Goal: Complete application form

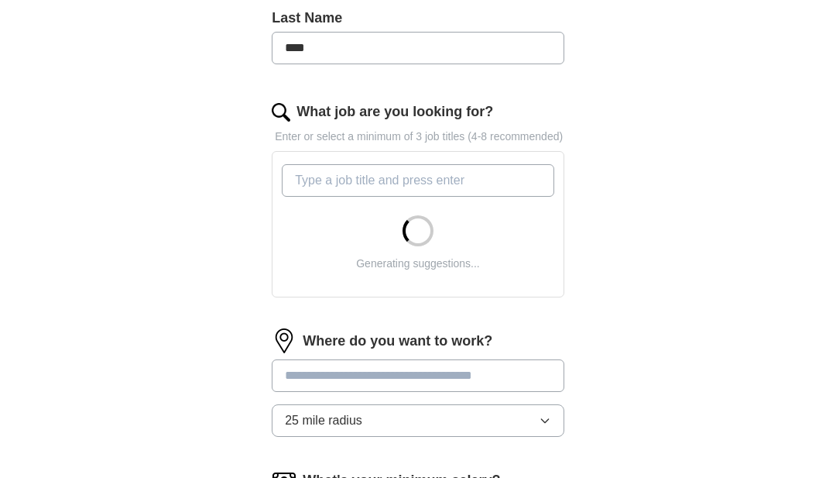
scroll to position [438, 0]
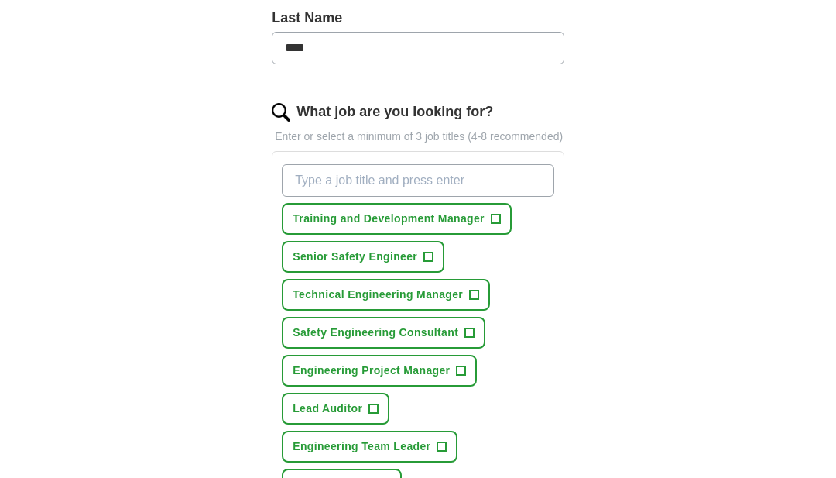
click at [466, 197] on input "What job are you looking for?" at bounding box center [418, 180] width 273 height 33
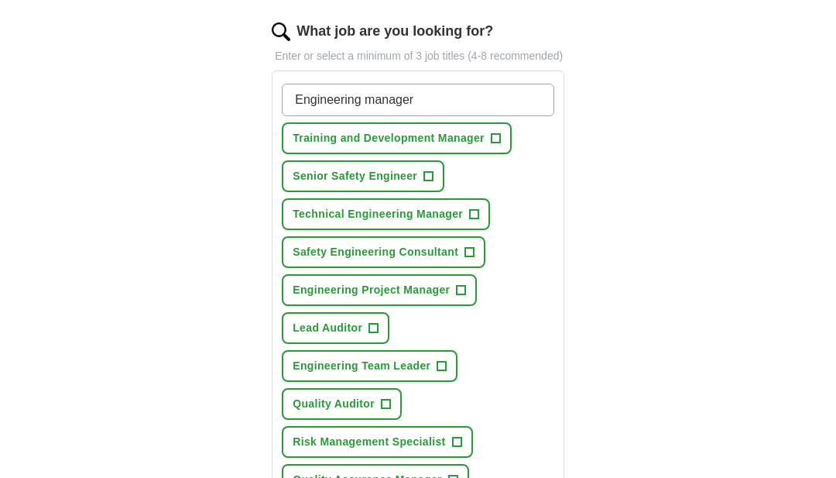
scroll to position [518, 0]
click at [431, 192] on button "Senior Safety Engineer +" at bounding box center [363, 176] width 163 height 32
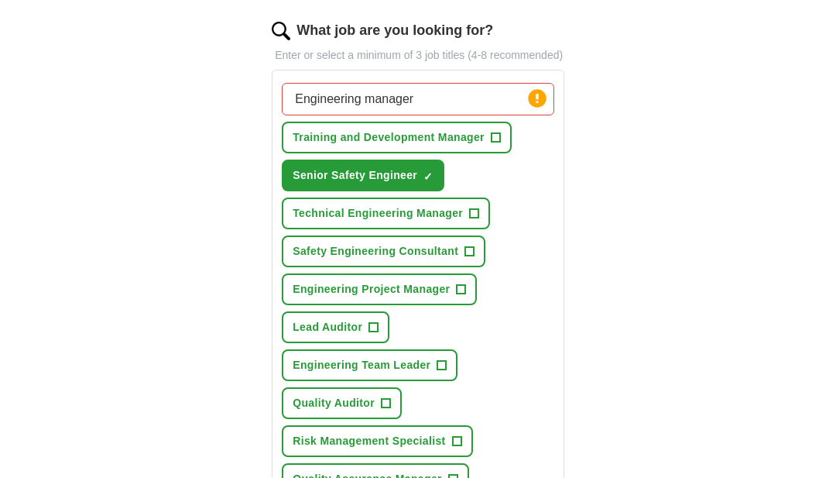
click at [537, 115] on input "Engineering manager" at bounding box center [418, 99] width 273 height 33
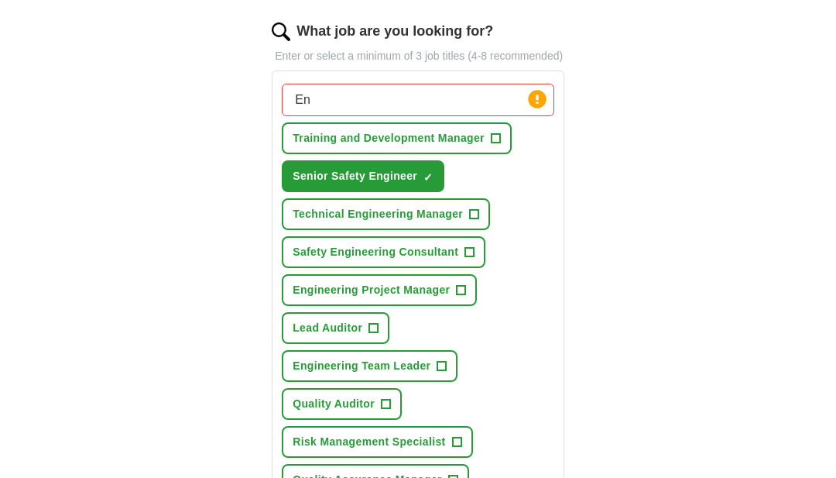
type input "E"
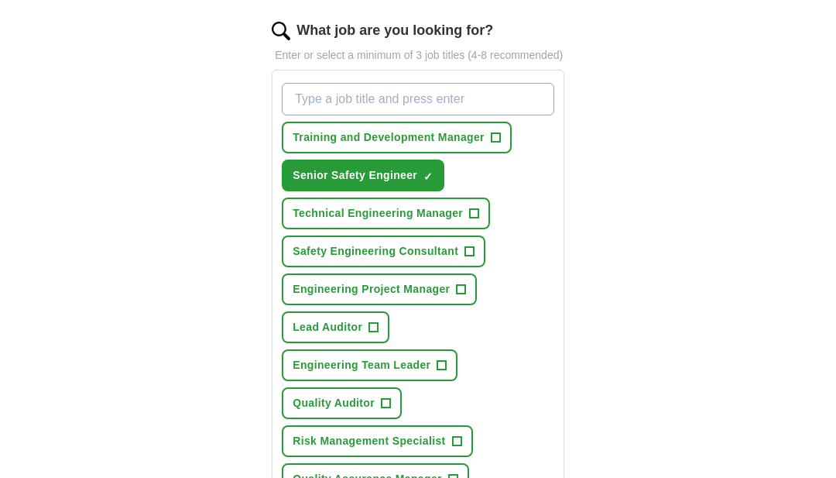
scroll to position [519, 0]
click at [461, 222] on span "Technical Engineering Manager" at bounding box center [378, 213] width 170 height 16
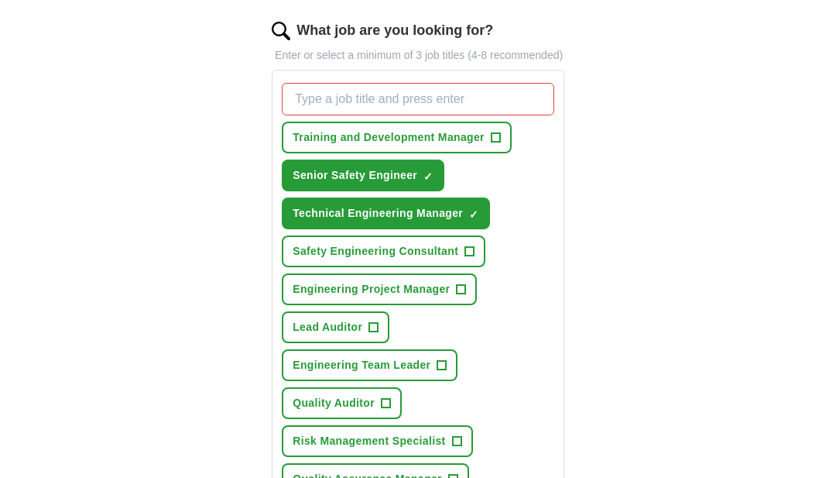
click at [380, 343] on button "Lead Auditor +" at bounding box center [336, 327] width 108 height 32
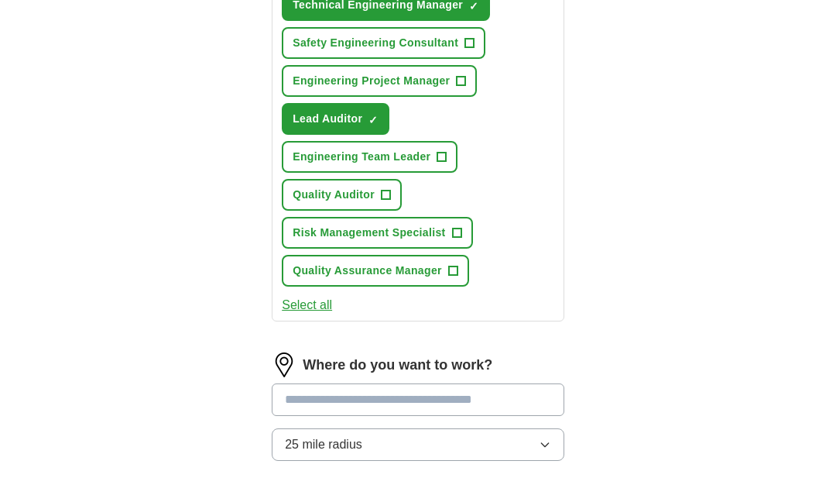
scroll to position [744, 0]
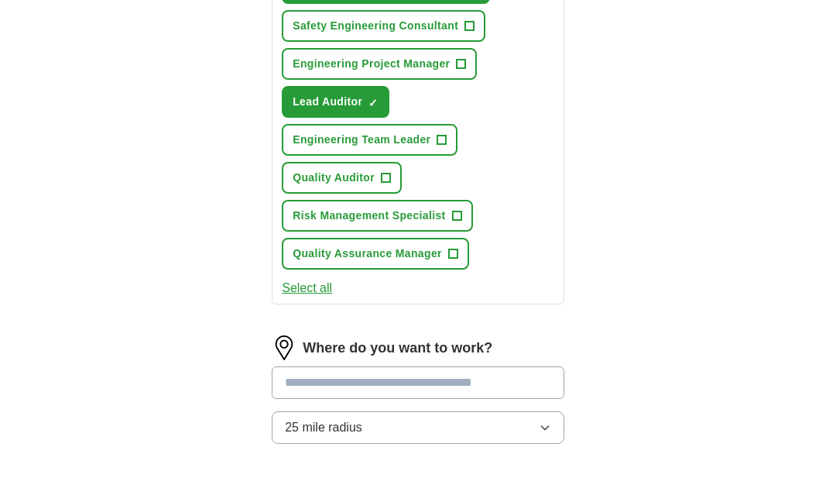
click at [537, 397] on input at bounding box center [418, 383] width 293 height 33
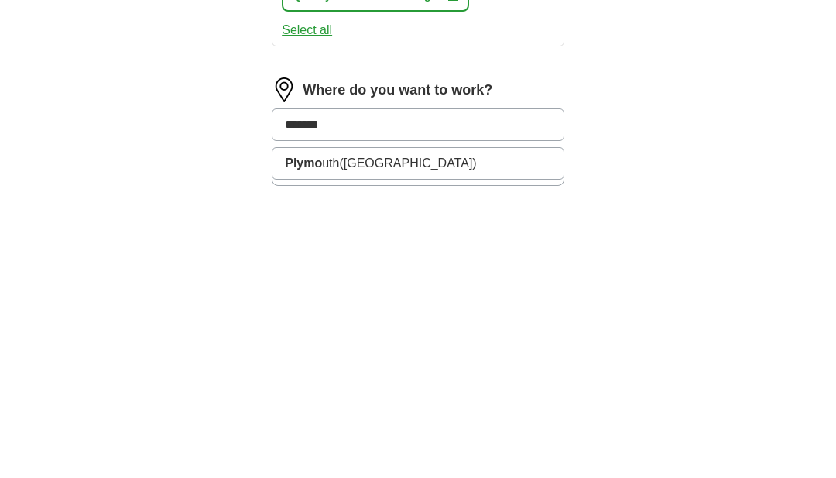
type input "********"
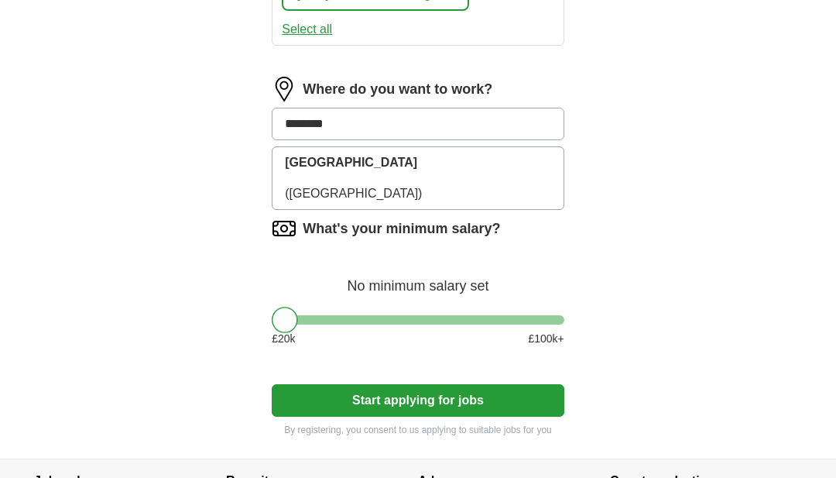
scroll to position [1003, 0]
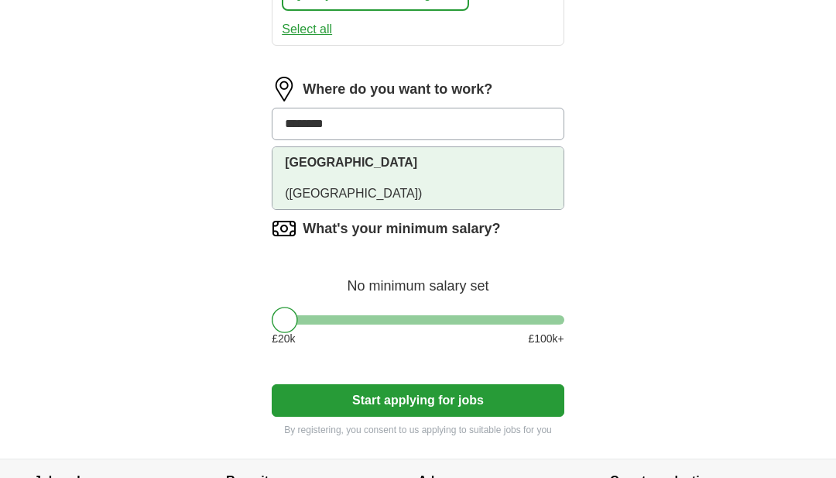
click at [509, 173] on li "[GEOGRAPHIC_DATA] ([GEOGRAPHIC_DATA])" at bounding box center [418, 178] width 291 height 62
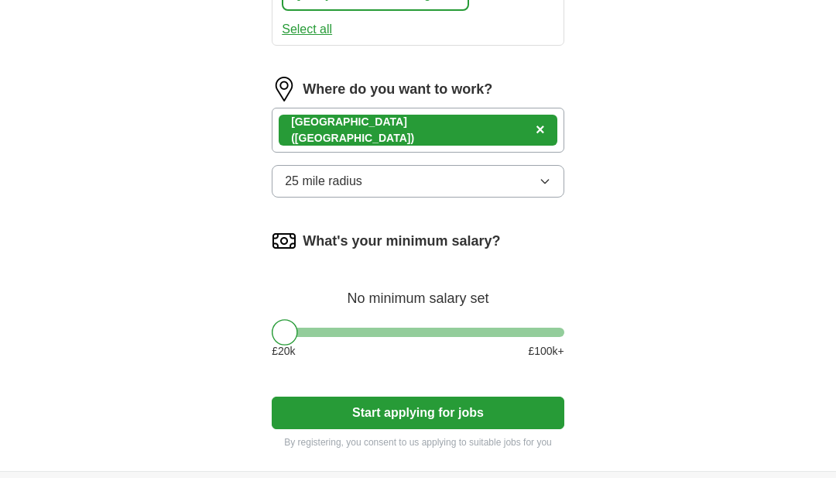
click at [467, 197] on button "25 mile radius" at bounding box center [418, 181] width 293 height 33
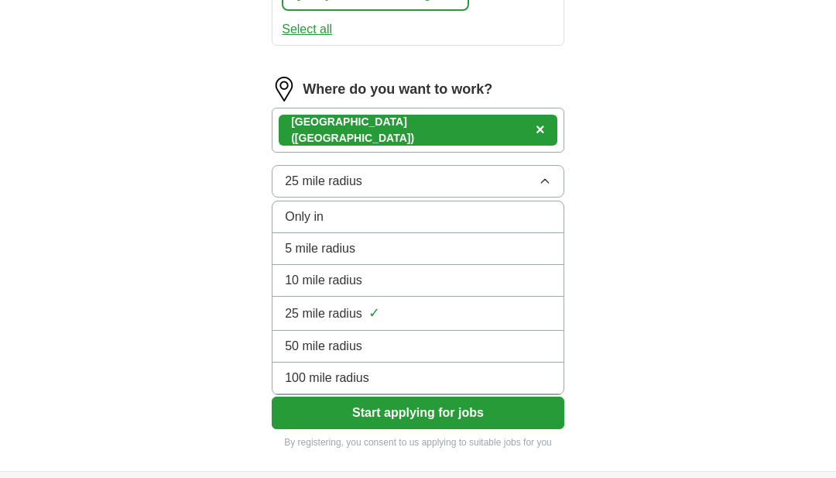
click at [468, 324] on div "25 mile radius ✓" at bounding box center [418, 313] width 266 height 21
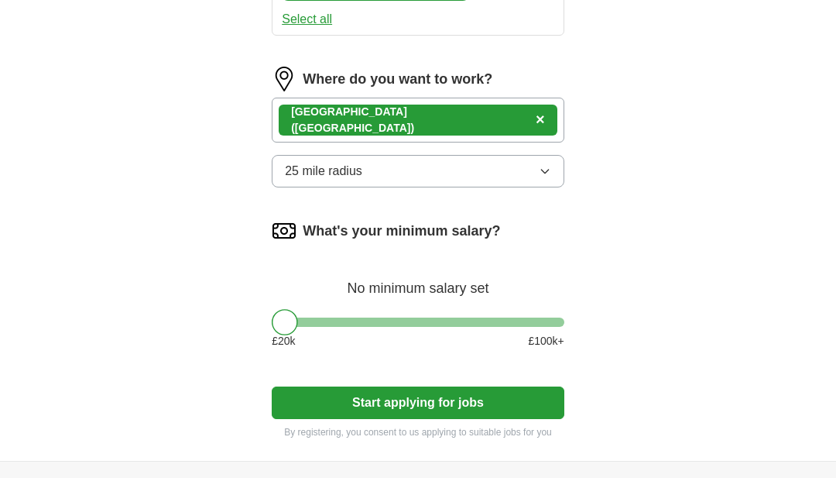
scroll to position [1029, 0]
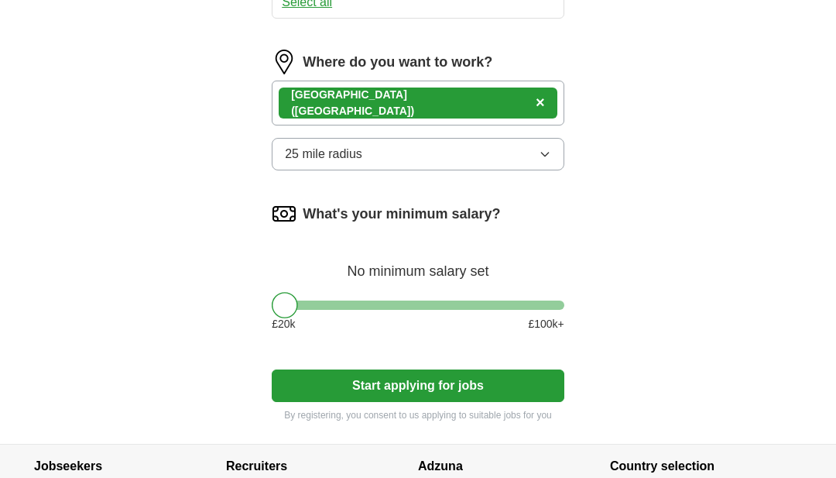
click at [435, 311] on div at bounding box center [418, 305] width 293 height 9
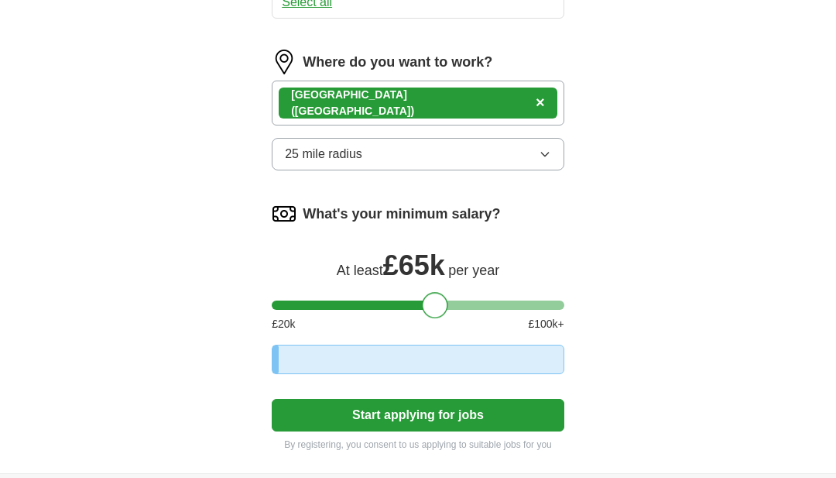
scroll to position [1030, 0]
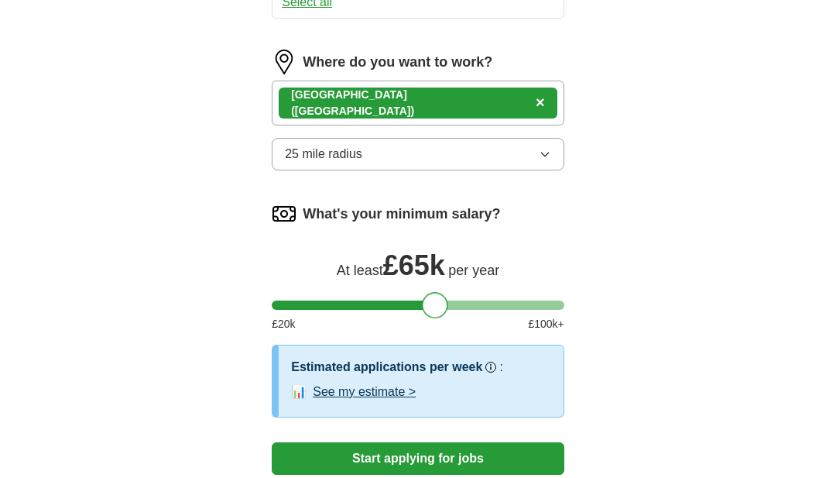
click at [335, 310] on div at bounding box center [418, 305] width 293 height 9
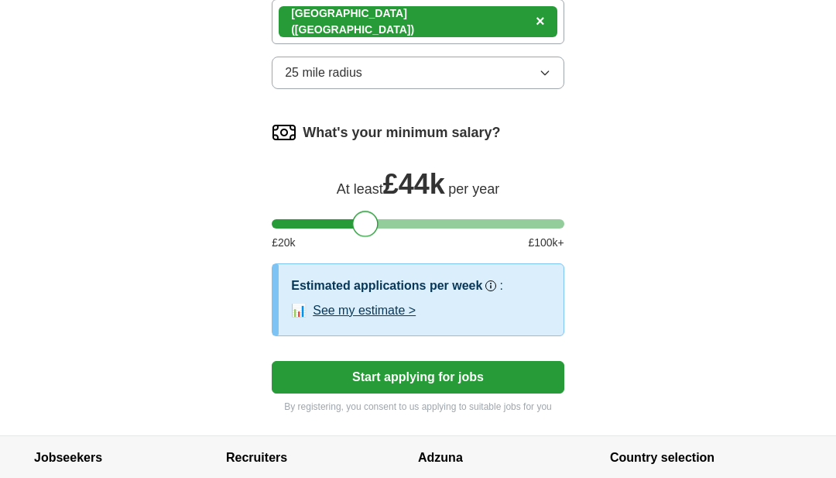
scroll to position [1139, 0]
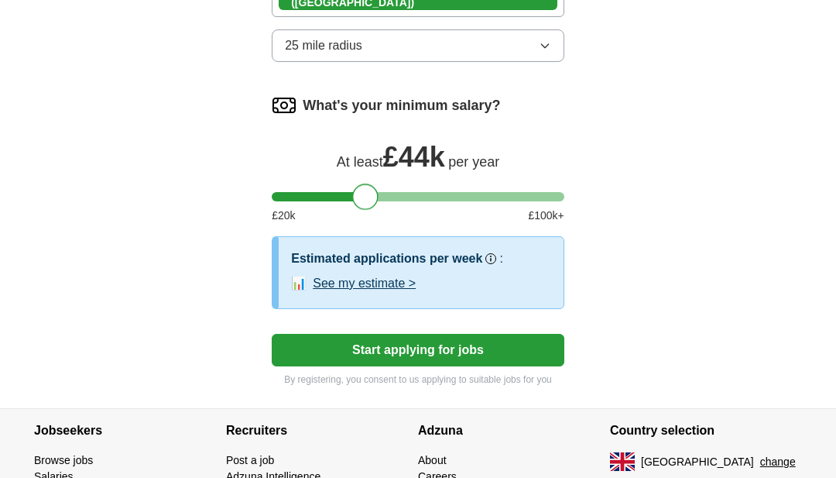
click at [501, 366] on button "Start applying for jobs" at bounding box center [418, 350] width 293 height 33
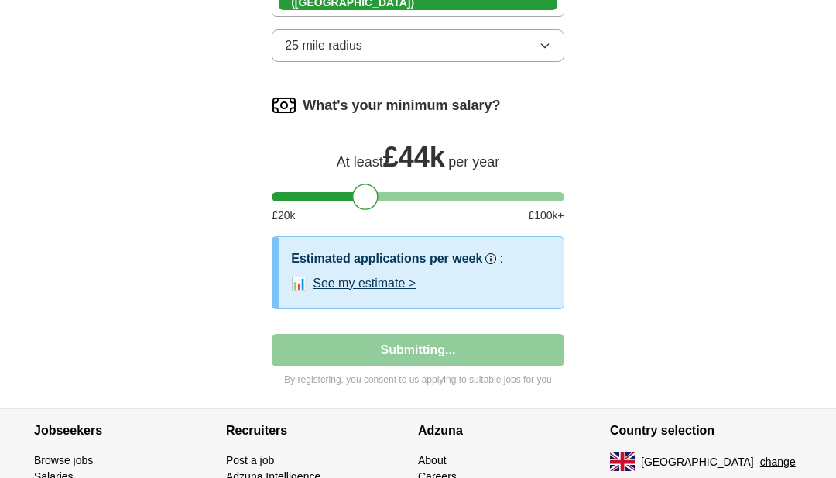
scroll to position [865, 0]
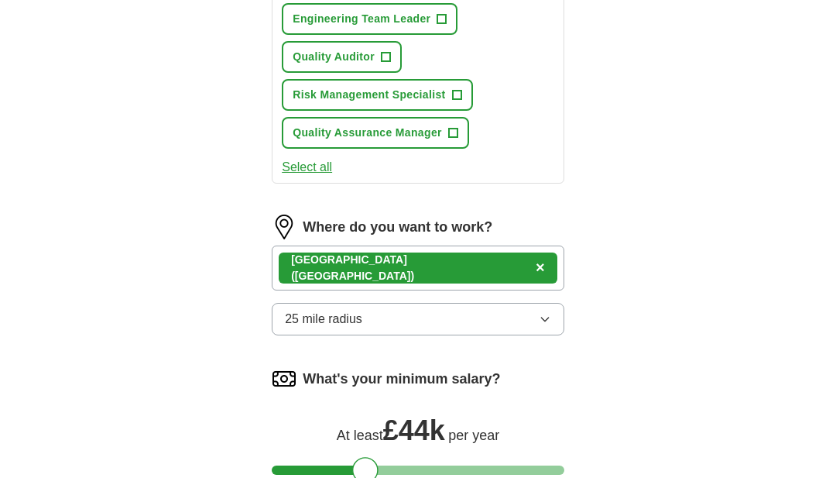
select select "**"
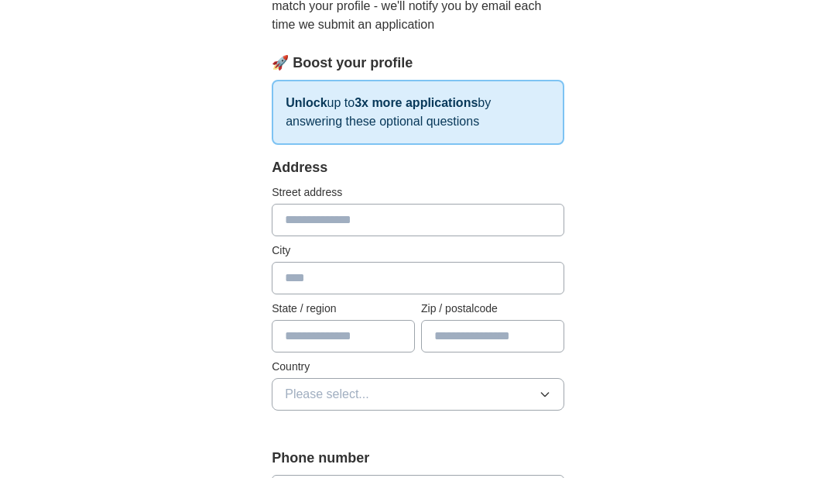
scroll to position [185, 0]
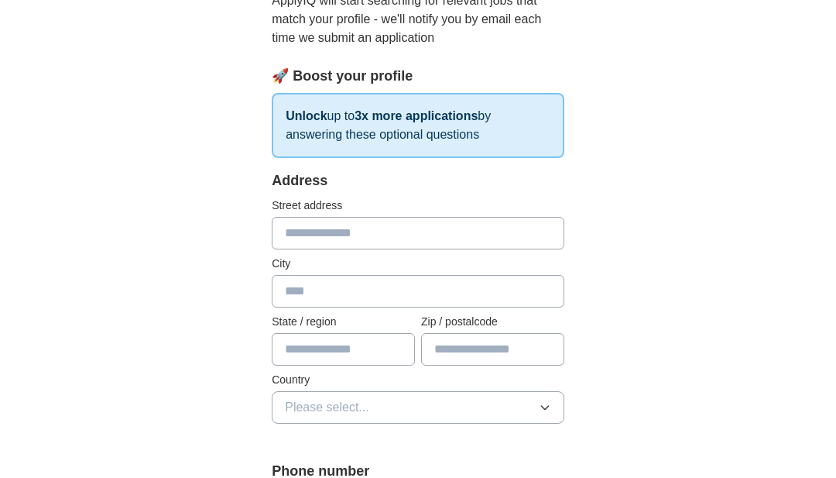
click at [406, 231] on input "text" at bounding box center [418, 233] width 293 height 33
type input "**********"
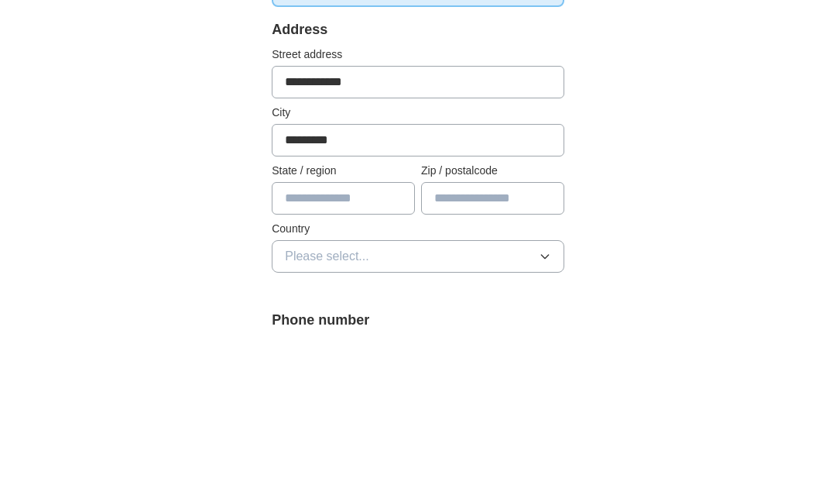
type input "*********"
click at [366, 333] on input "text" at bounding box center [343, 349] width 143 height 33
type input "*****"
click at [534, 333] on input "text" at bounding box center [492, 349] width 143 height 33
type input "*******"
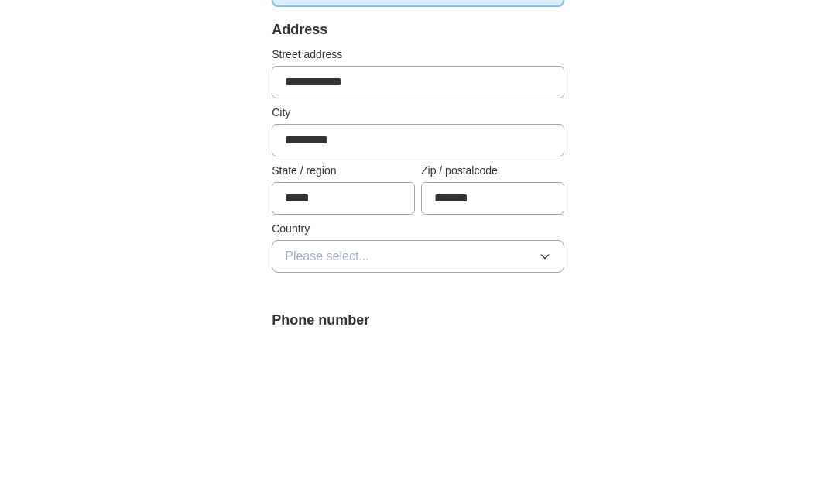
click at [511, 391] on button "Please select..." at bounding box center [418, 407] width 293 height 33
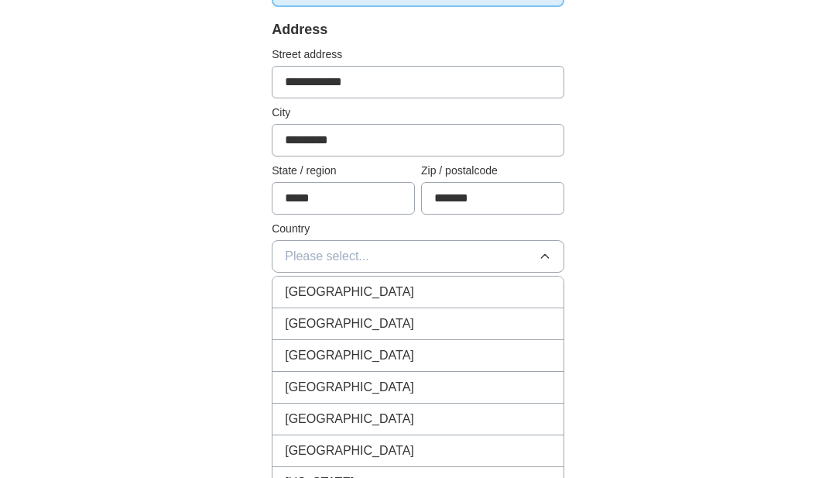
scroll to position [336, 0]
click at [436, 292] on div "[GEOGRAPHIC_DATA]" at bounding box center [418, 292] width 266 height 19
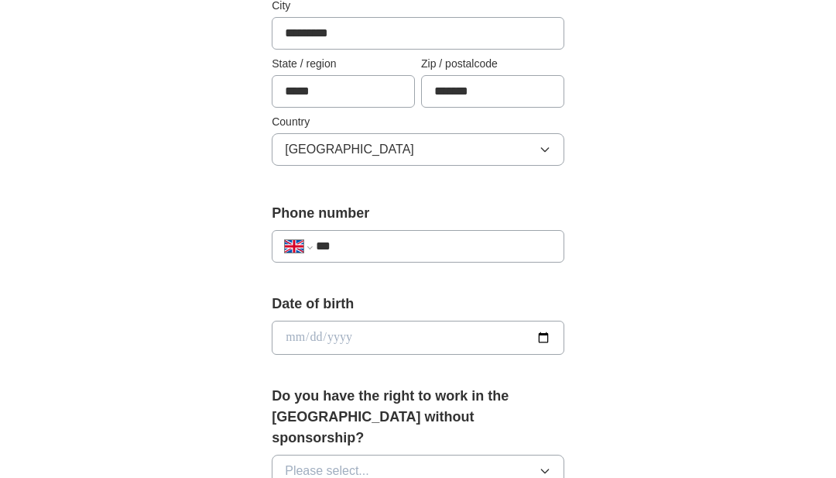
click at [472, 246] on input "***" at bounding box center [433, 247] width 235 height 19
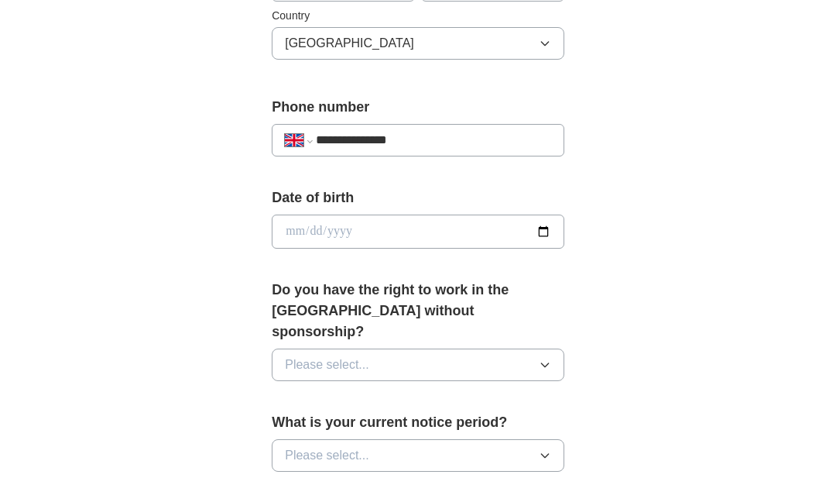
type input "**********"
click at [489, 349] on button "Please select..." at bounding box center [418, 365] width 293 height 33
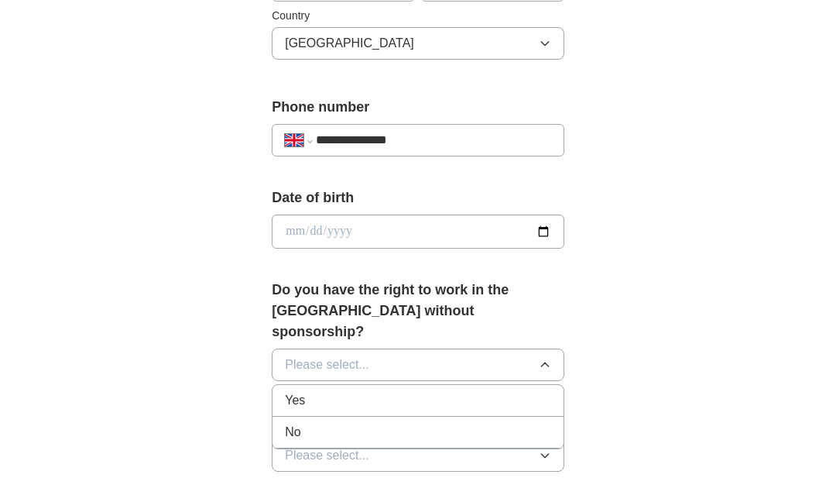
click at [447, 391] on div "Yes" at bounding box center [418, 400] width 266 height 19
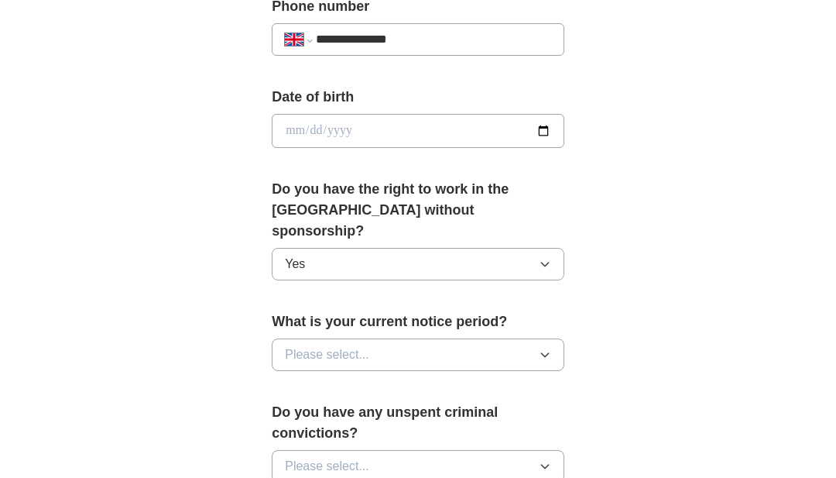
scroll to position [656, 0]
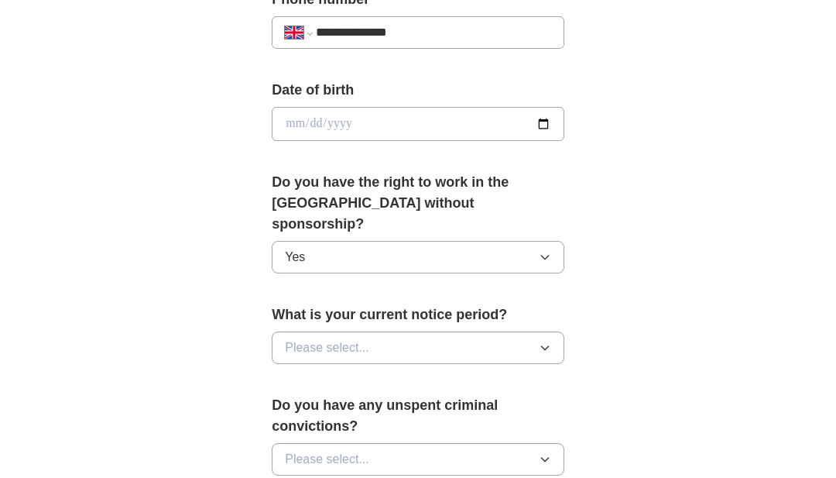
click at [549, 342] on icon "button" at bounding box center [545, 348] width 12 height 12
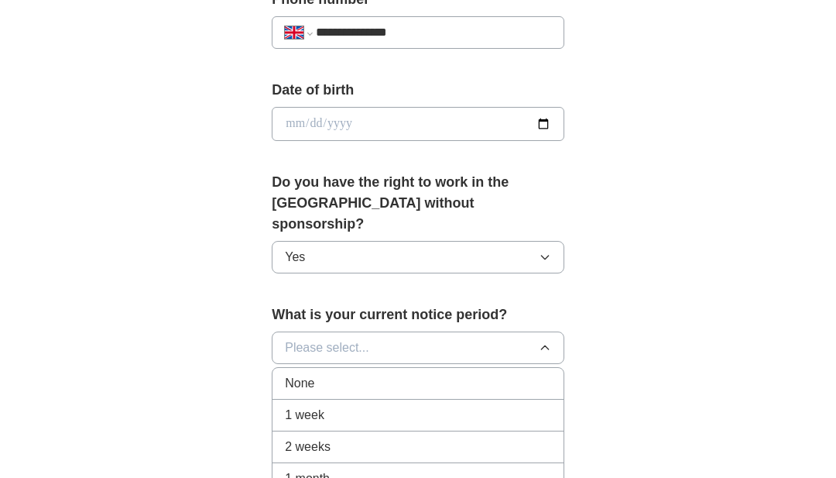
click at [431, 406] on div "1 week" at bounding box center [418, 415] width 266 height 19
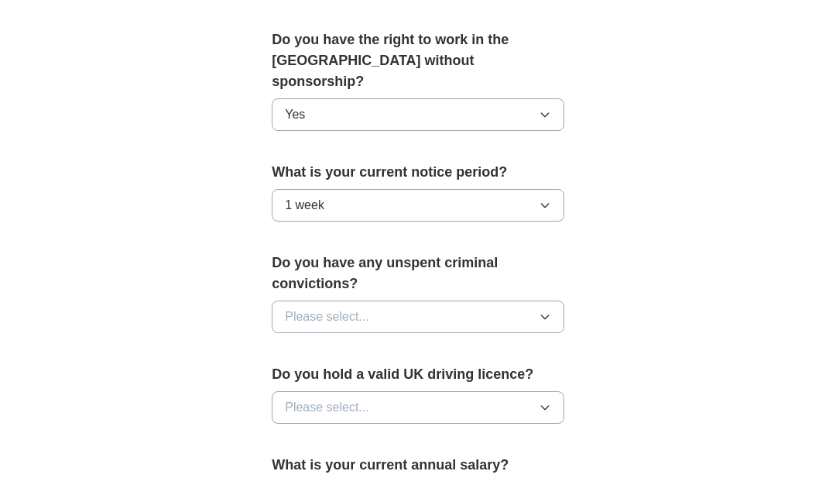
scroll to position [800, 0]
click at [551, 188] on button "1 week" at bounding box center [418, 204] width 293 height 33
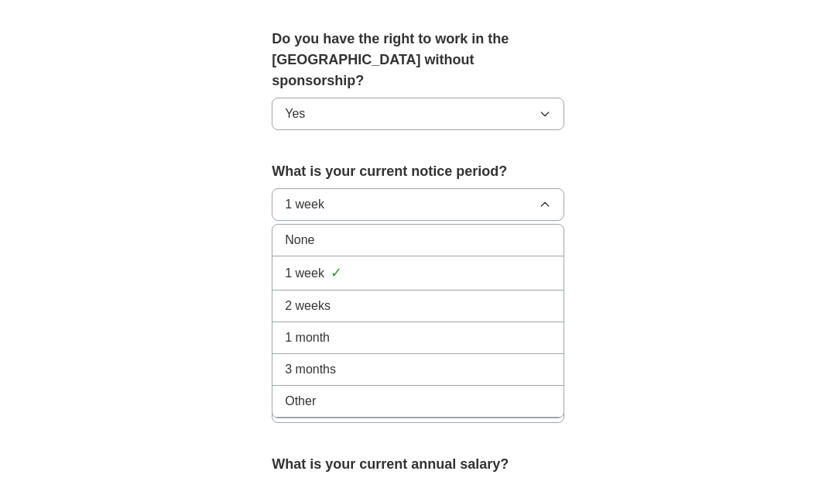
click at [382, 297] on div "2 weeks" at bounding box center [418, 306] width 266 height 19
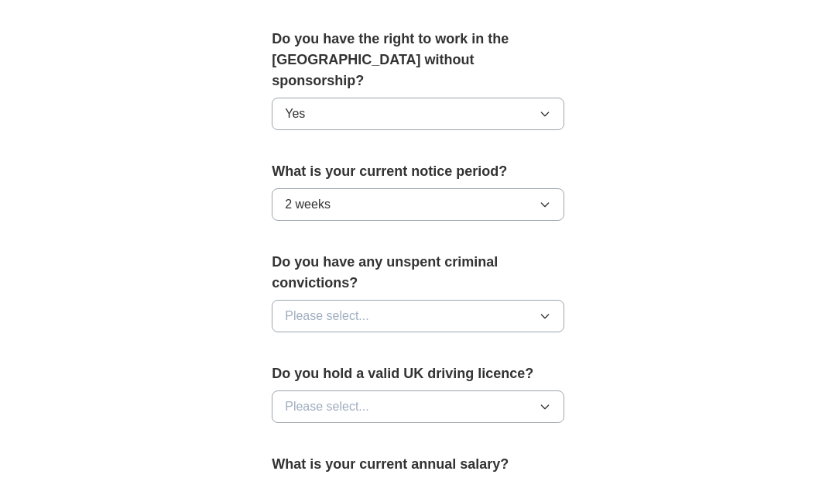
scroll to position [795, 0]
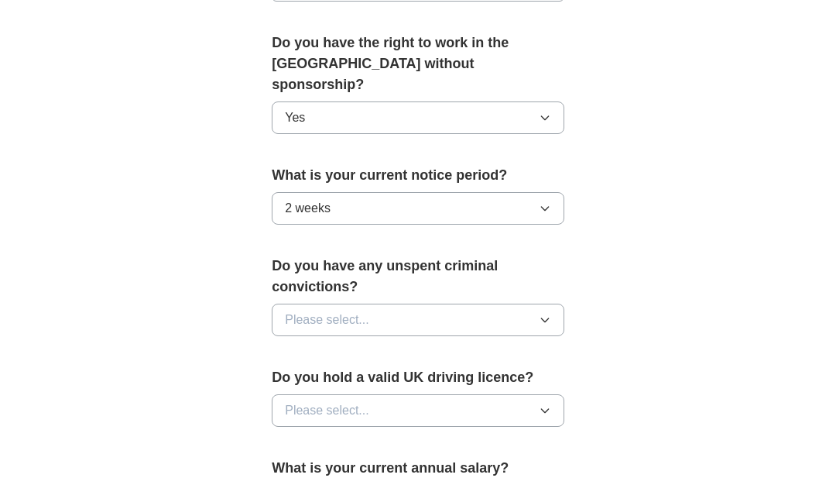
click at [551, 304] on button "Please select..." at bounding box center [418, 320] width 293 height 33
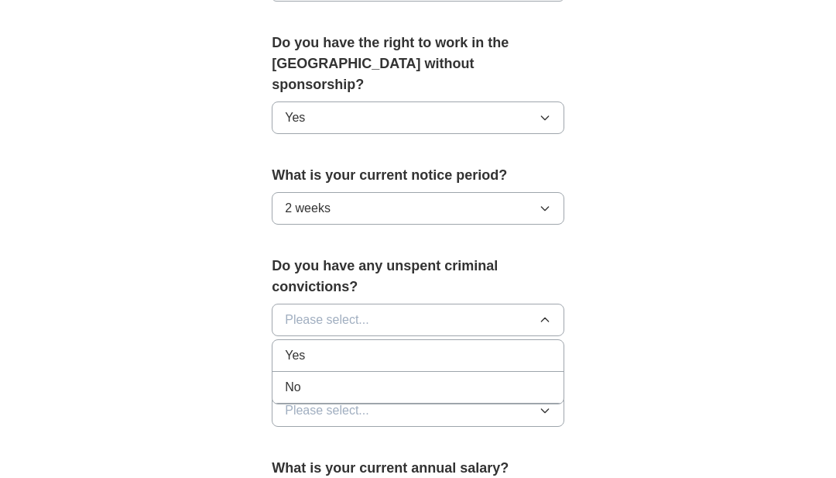
click at [421, 378] on div "No" at bounding box center [418, 387] width 266 height 19
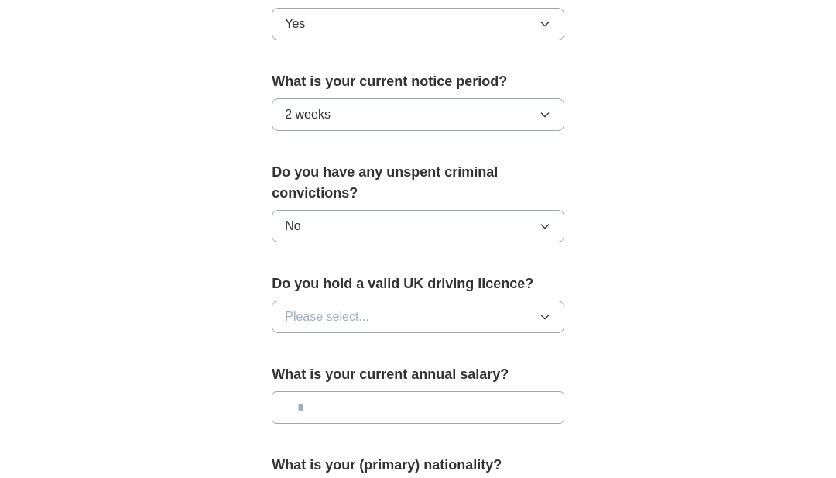
click at [543, 311] on icon "button" at bounding box center [545, 317] width 12 height 12
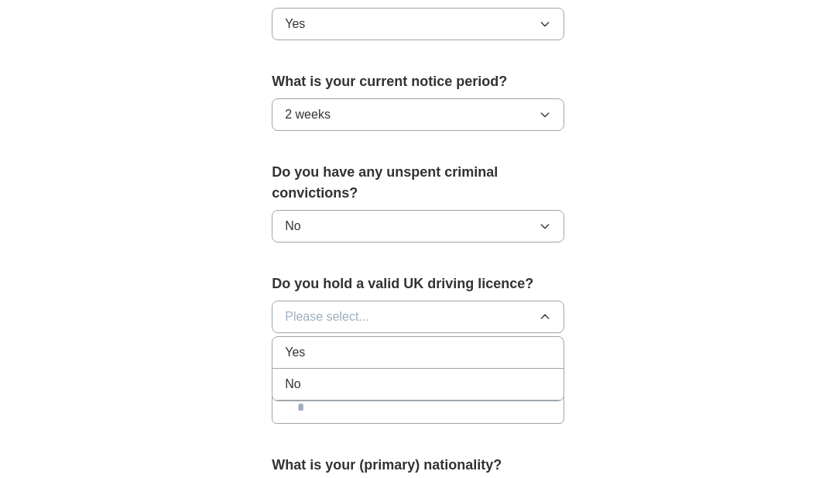
scroll to position [890, 0]
click at [411, 343] on div "Yes" at bounding box center [418, 352] width 266 height 19
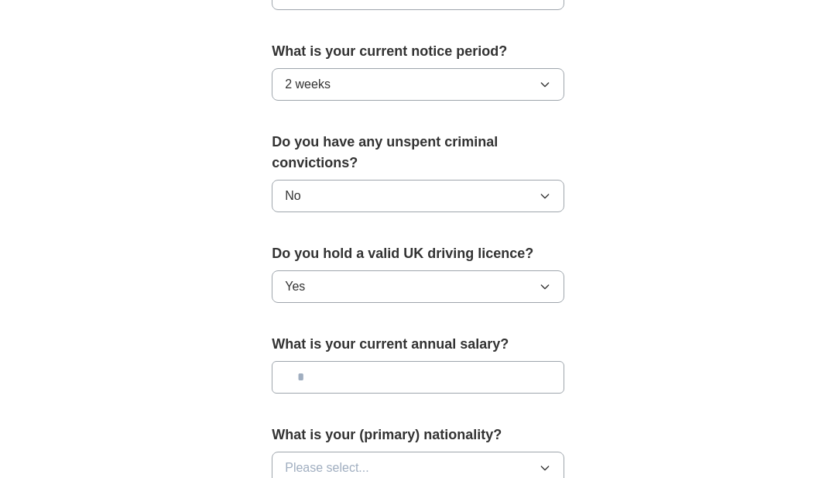
scroll to position [946, 0]
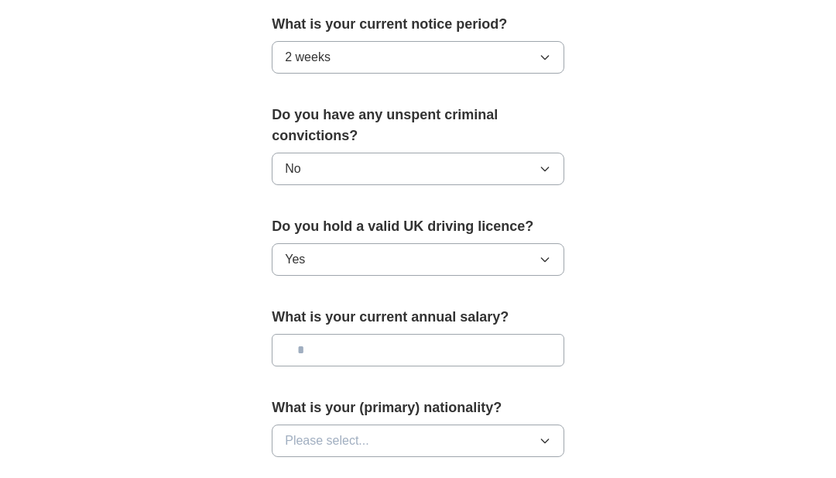
click at [473, 335] on input "text" at bounding box center [418, 351] width 293 height 33
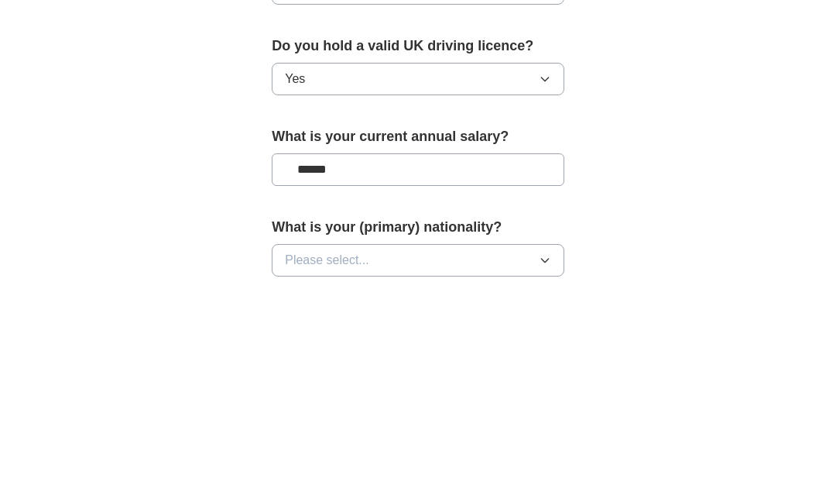
type input "*******"
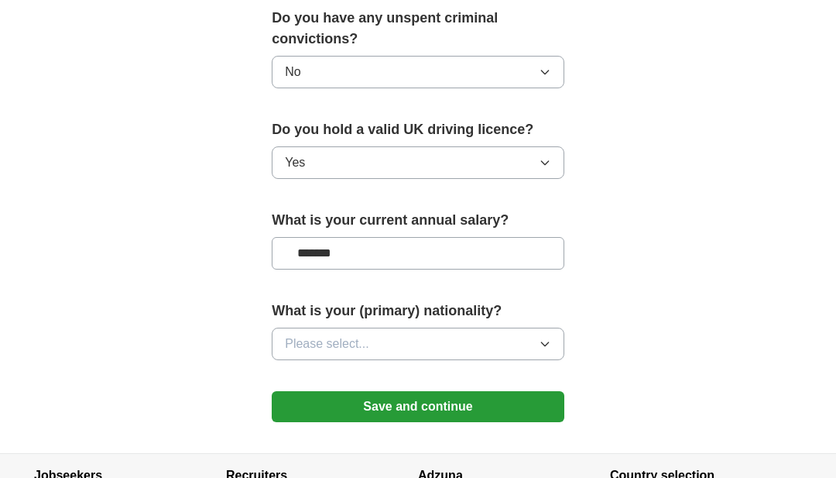
click at [540, 338] on icon "button" at bounding box center [545, 344] width 12 height 12
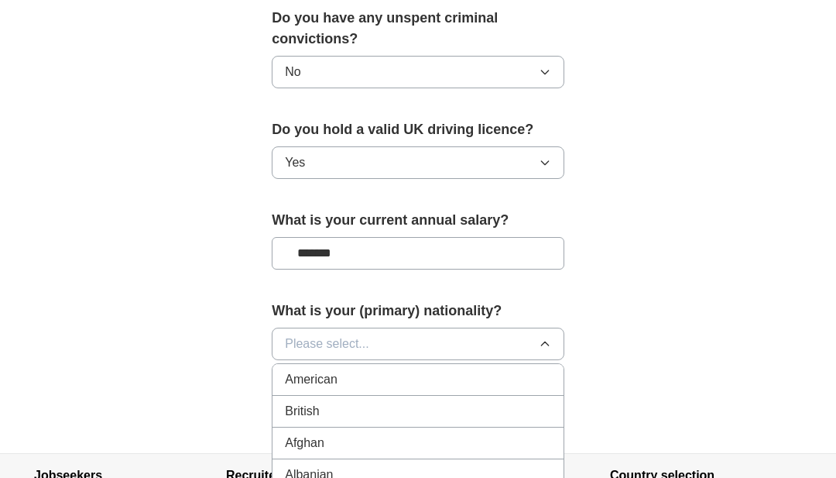
click at [394, 402] on div "British" at bounding box center [418, 411] width 266 height 19
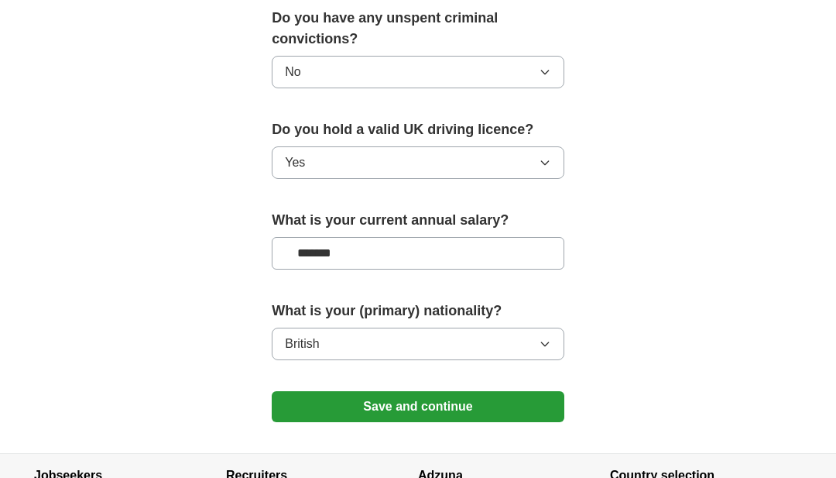
click at [522, 391] on button "Save and continue" at bounding box center [418, 406] width 293 height 31
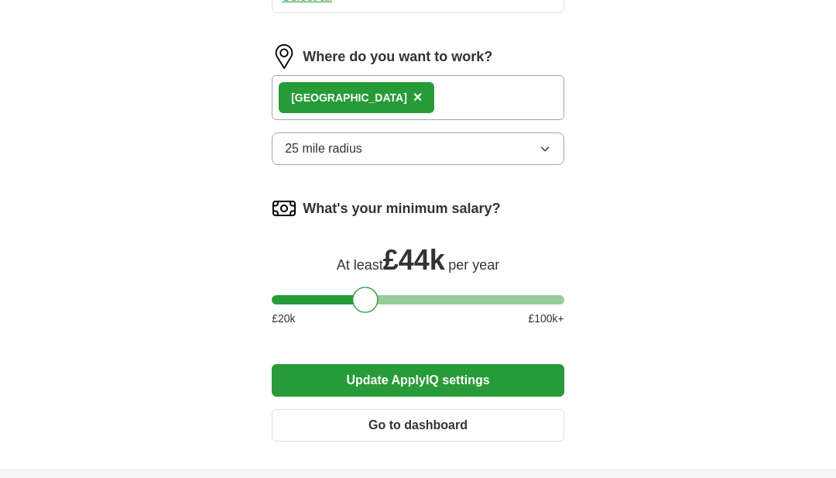
scroll to position [1211, 0]
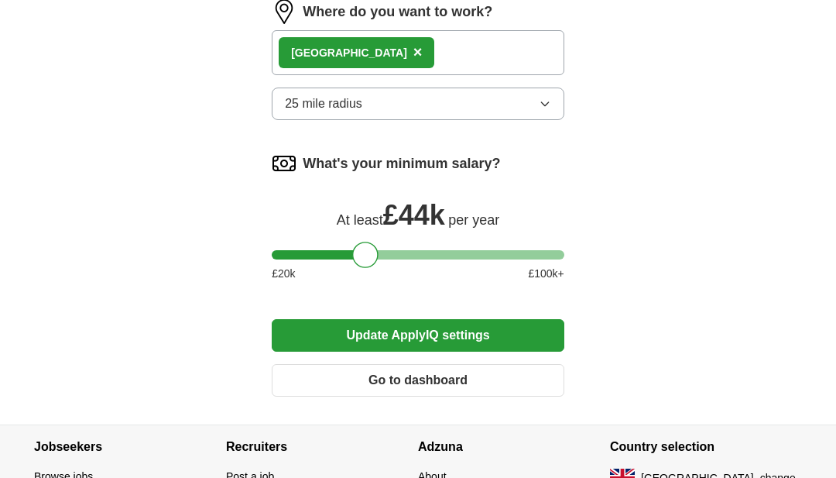
click at [466, 378] on button "Go to dashboard" at bounding box center [418, 380] width 293 height 33
